Goal: Task Accomplishment & Management: Use online tool/utility

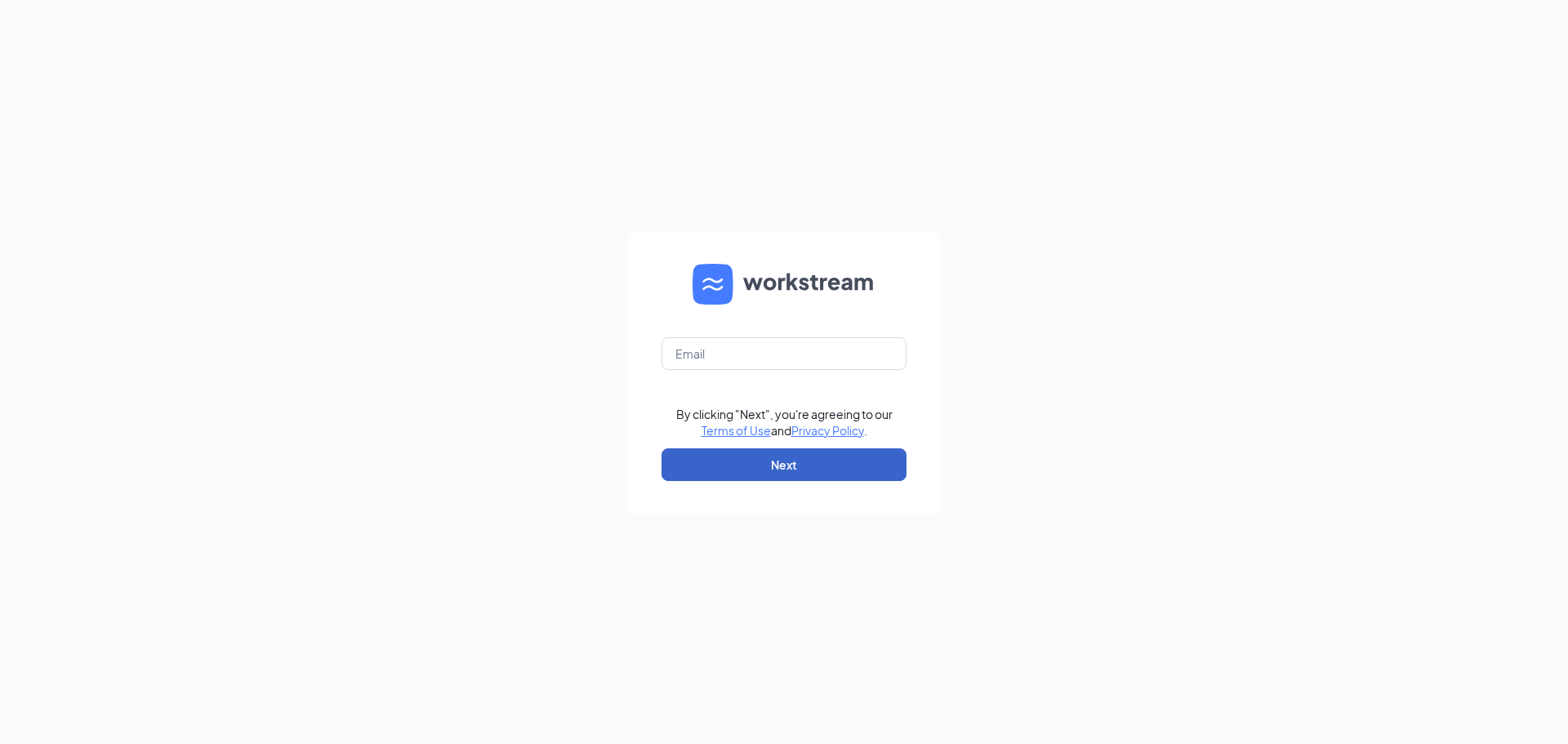
click at [770, 464] on button "Next" at bounding box center [784, 464] width 245 height 33
click at [767, 355] on input "text" at bounding box center [784, 354] width 245 height 33
type input "nicole.pastor@nva.com"
click at [796, 462] on button "Next" at bounding box center [784, 464] width 245 height 33
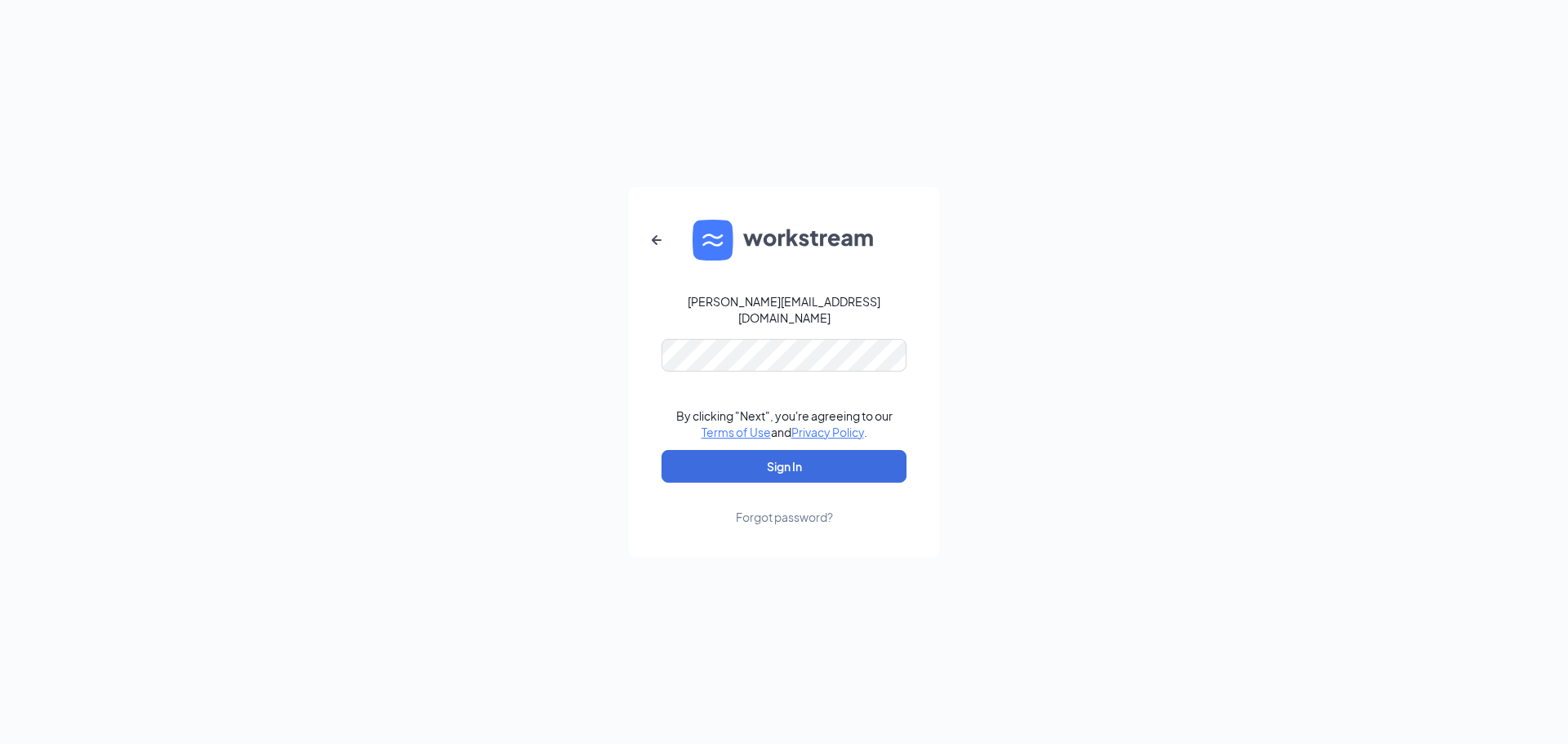
click at [552, 344] on div "nicole.pastor@nva.com By clicking "Next", you're agreeing to our Terms of Use a…" at bounding box center [784, 372] width 1568 height 744
click at [812, 466] on button "Sign In" at bounding box center [784, 466] width 245 height 33
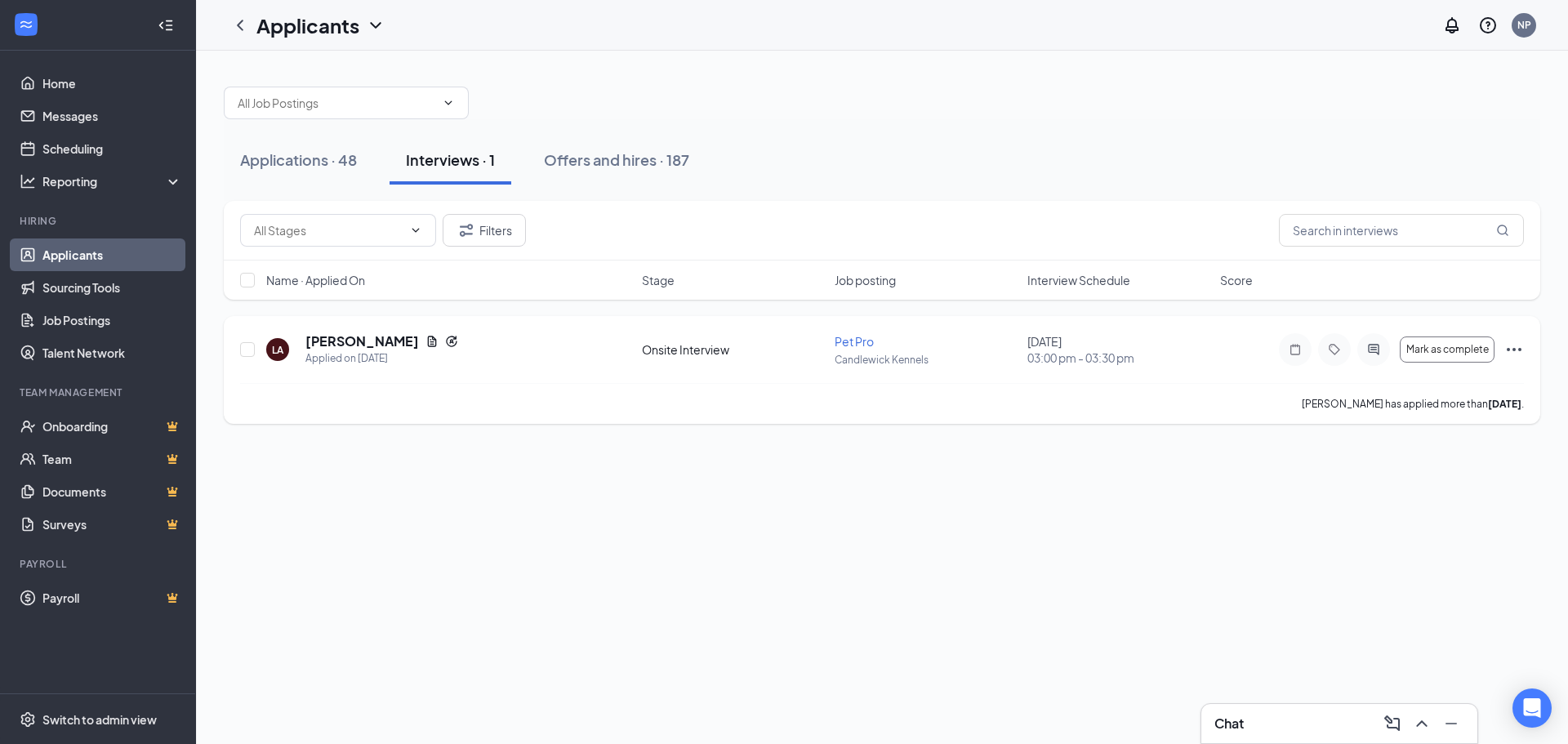
click at [1522, 346] on icon "Ellipses" at bounding box center [1515, 349] width 20 height 20
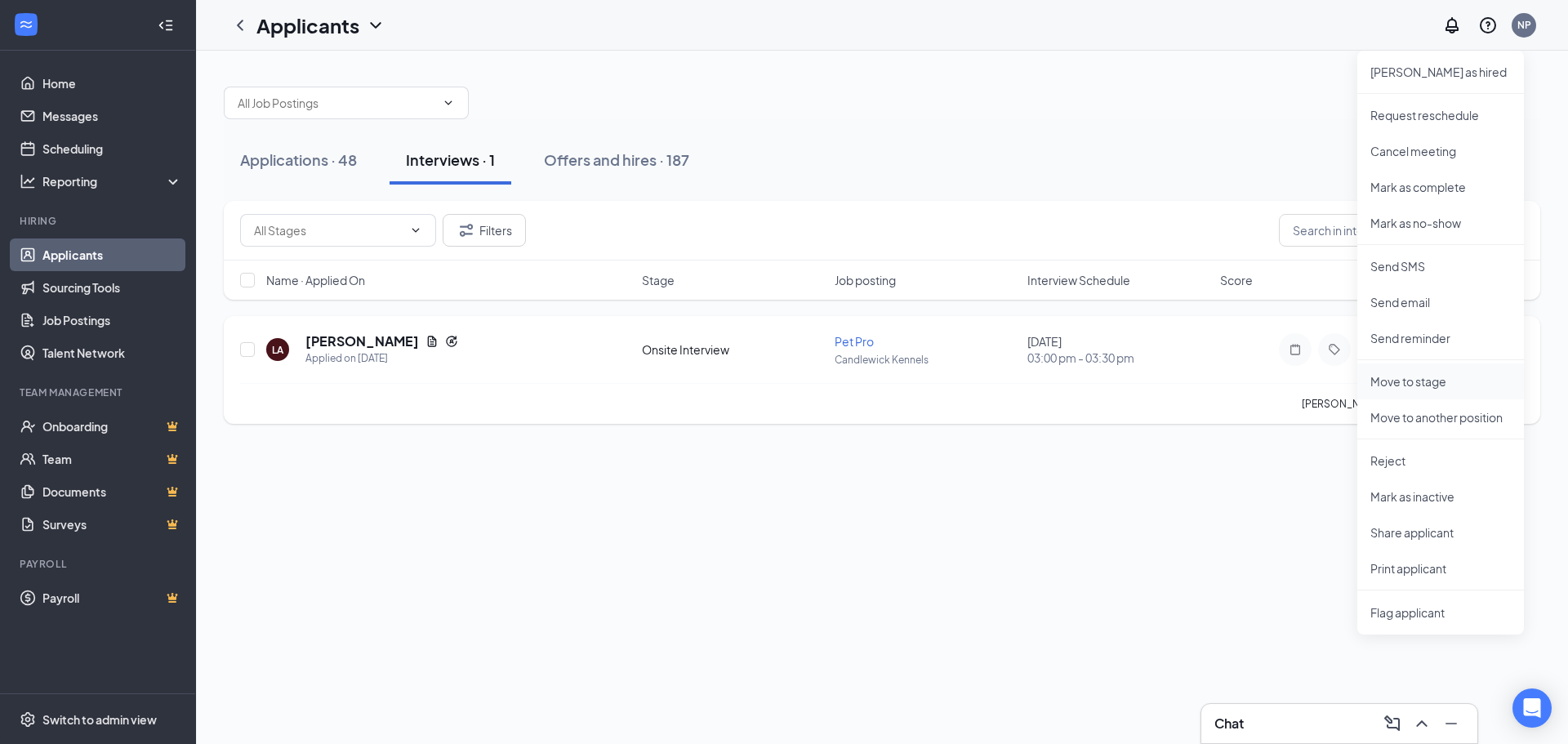
click at [1427, 384] on p "Move to stage" at bounding box center [1441, 381] width 141 height 16
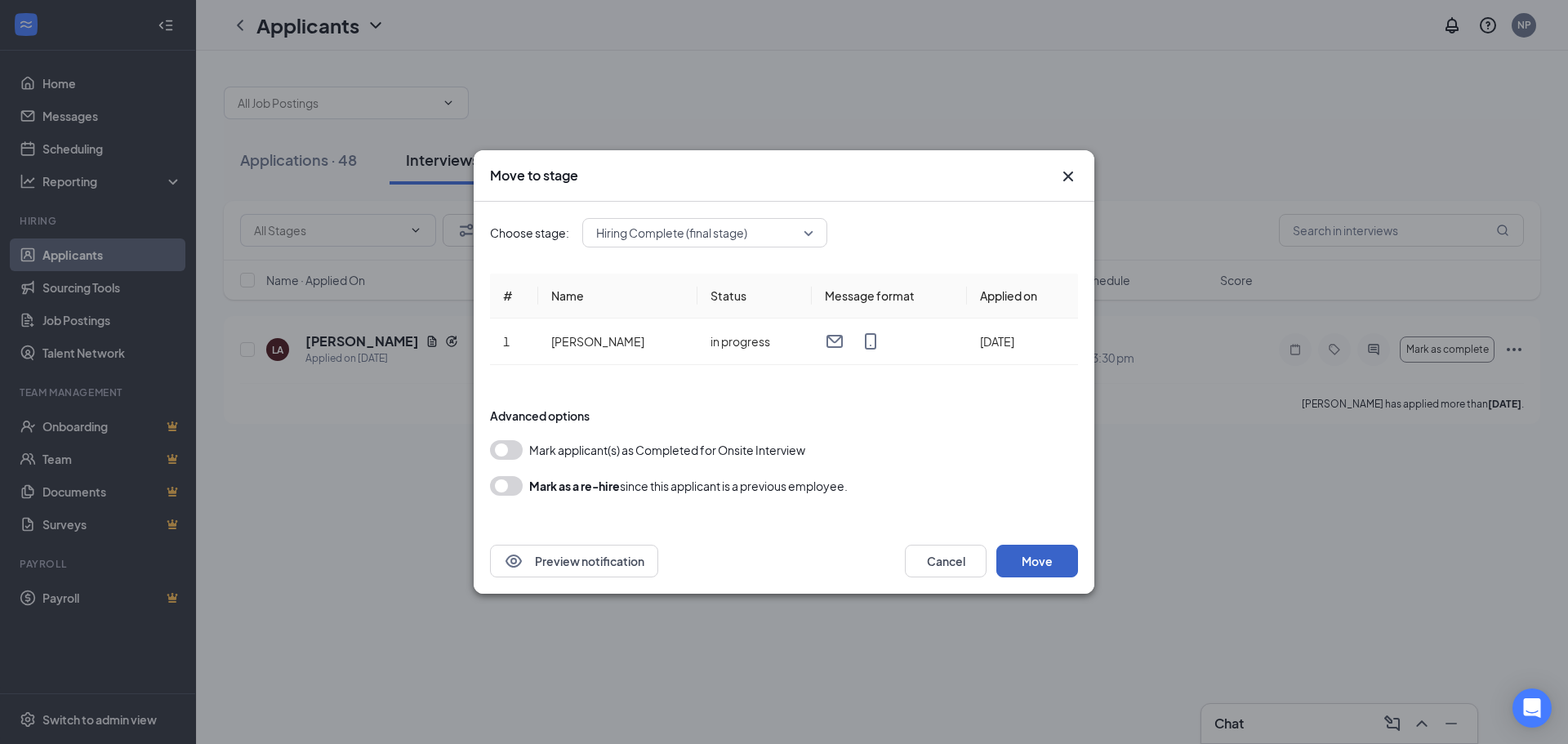
click at [1038, 563] on button "Move" at bounding box center [1037, 561] width 81 height 33
